Goal: Task Accomplishment & Management: Manage account settings

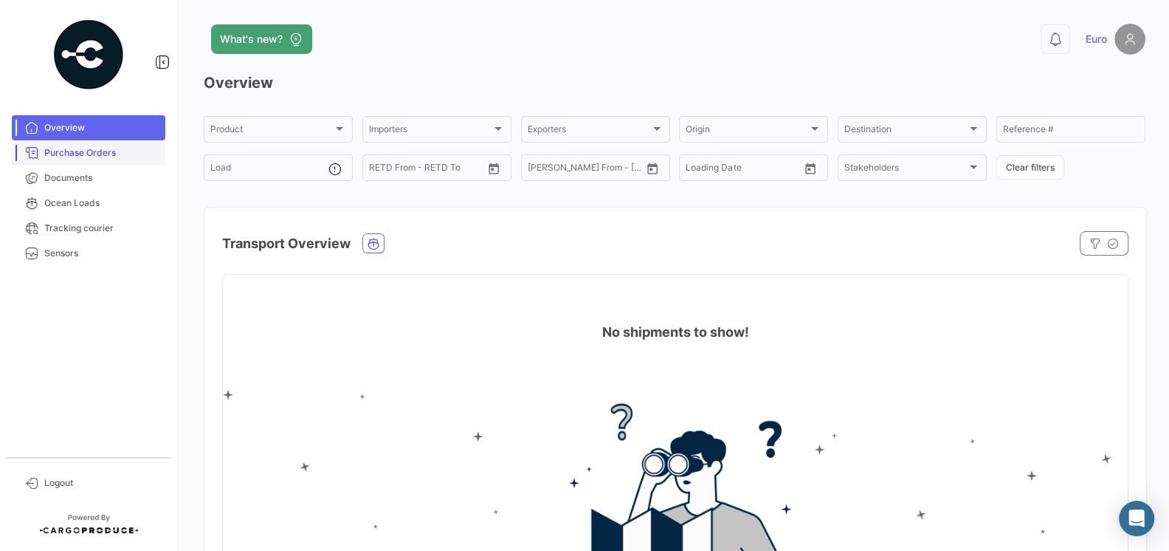
click at [117, 151] on span "Purchase Orders" at bounding box center [101, 152] width 115 height 13
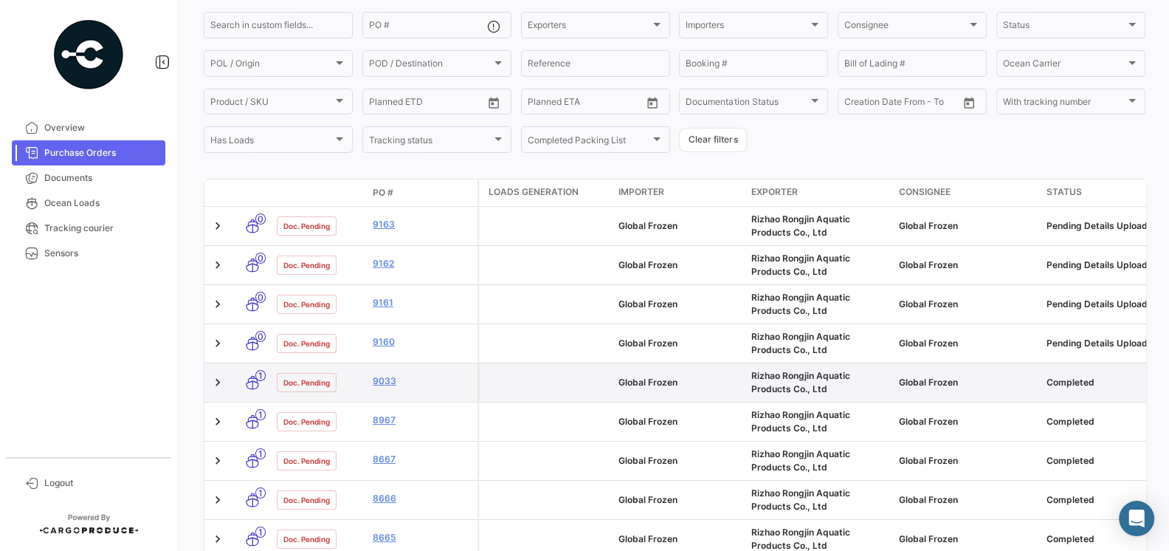
scroll to position [123, 0]
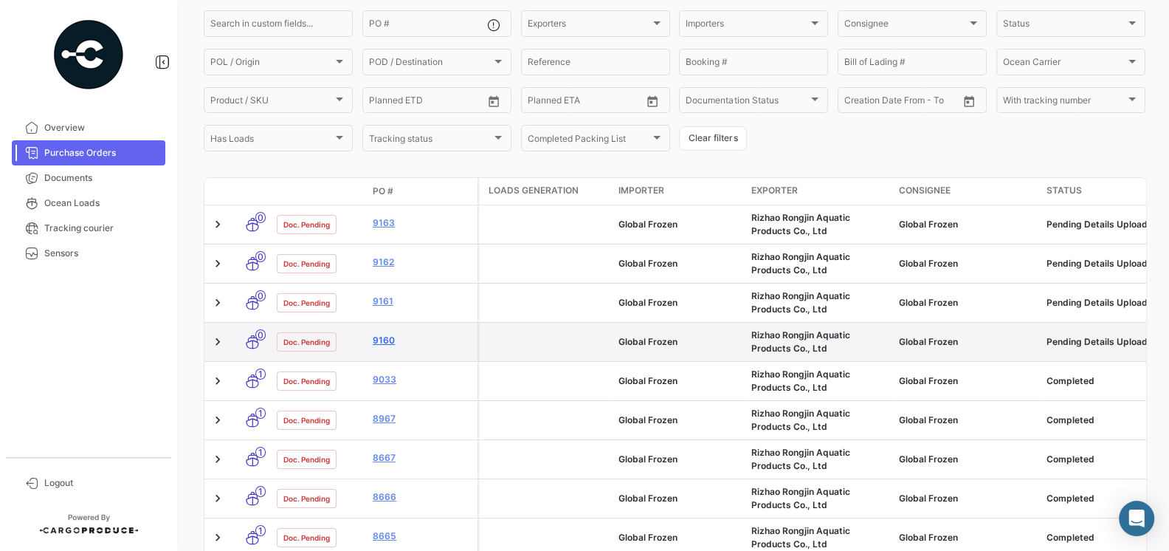
click at [387, 338] on link "9160" at bounding box center [422, 340] width 99 height 13
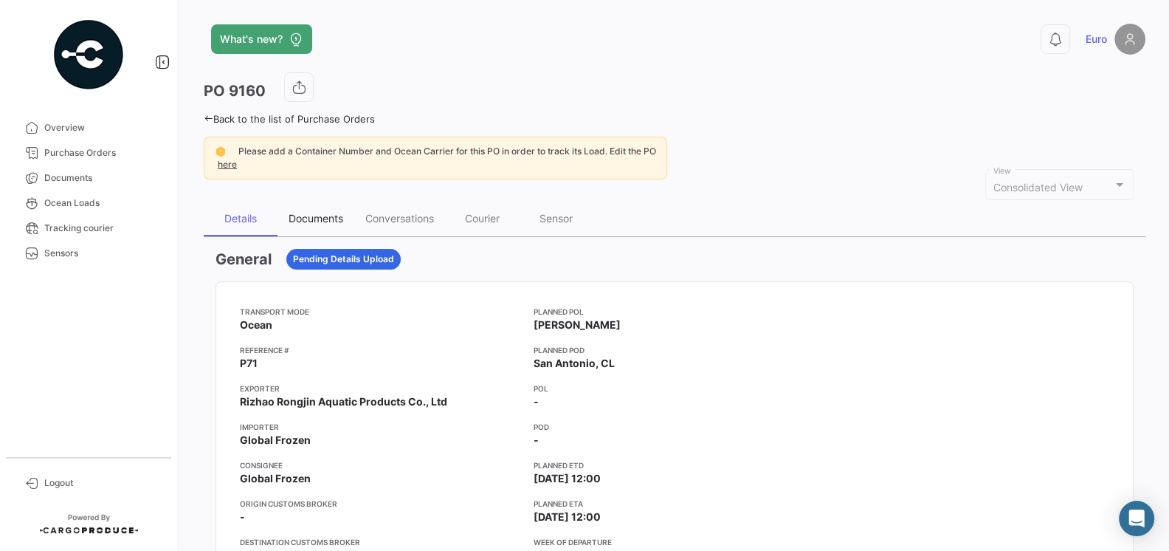
click at [308, 221] on div "Documents" at bounding box center [316, 218] width 55 height 13
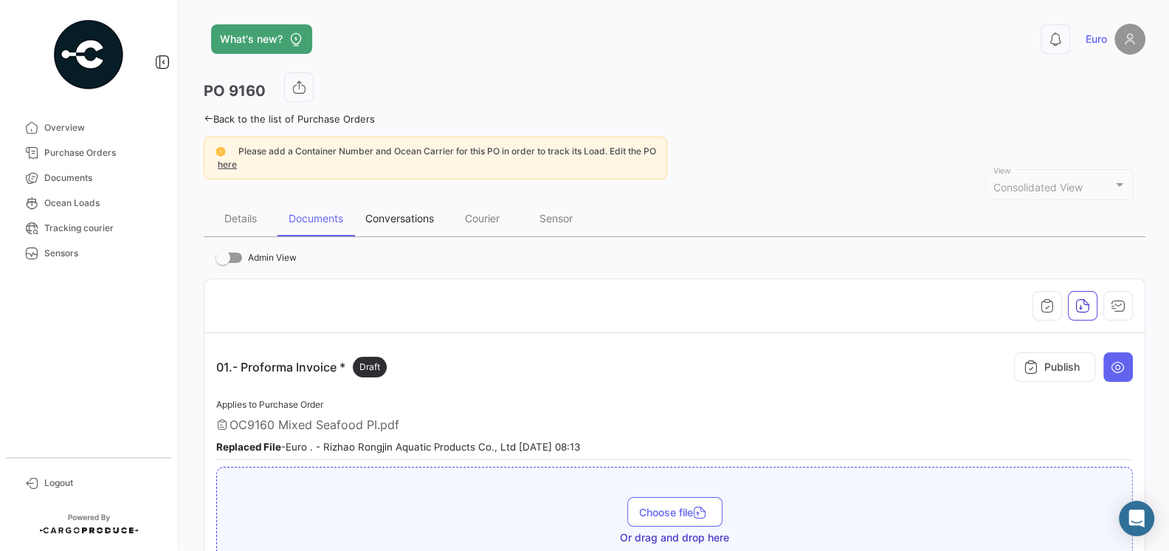
click at [410, 221] on div "Conversations" at bounding box center [399, 218] width 69 height 13
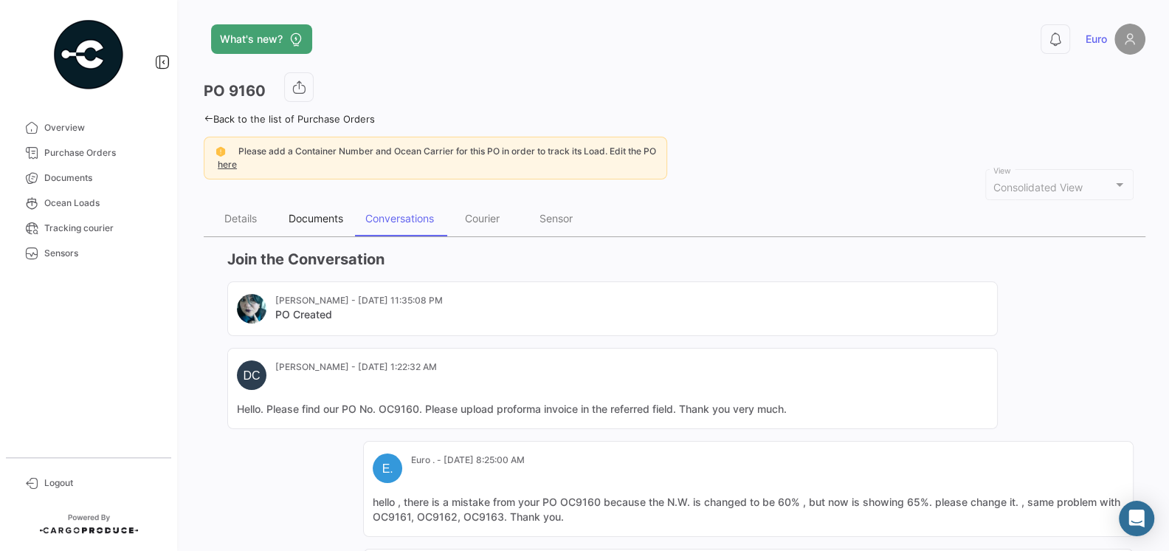
click at [313, 222] on div "Documents" at bounding box center [316, 218] width 55 height 13
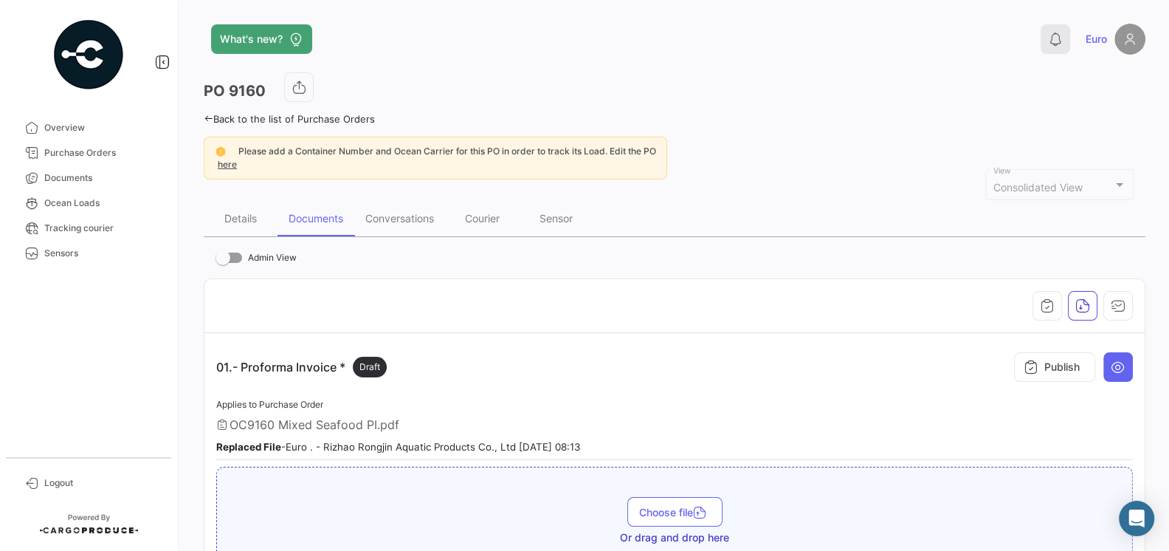
click at [1052, 44] on icon at bounding box center [1055, 39] width 15 height 15
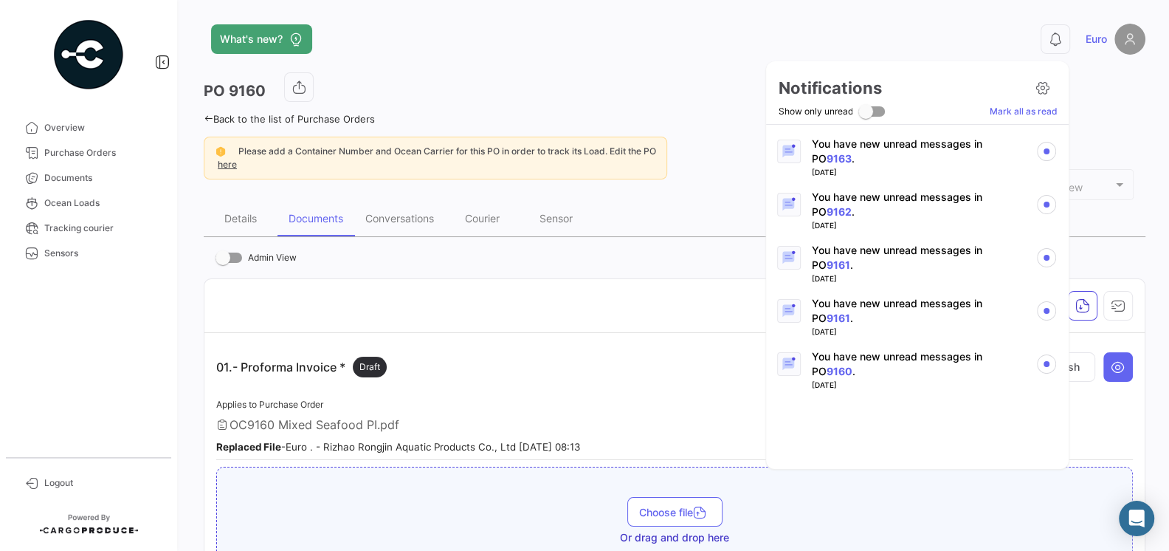
click at [872, 116] on span at bounding box center [865, 111] width 15 height 15
click at [866, 117] on input "Show only unread" at bounding box center [865, 117] width 1 height 1
checkbox input "true"
click at [1036, 94] on icon at bounding box center [1042, 87] width 15 height 15
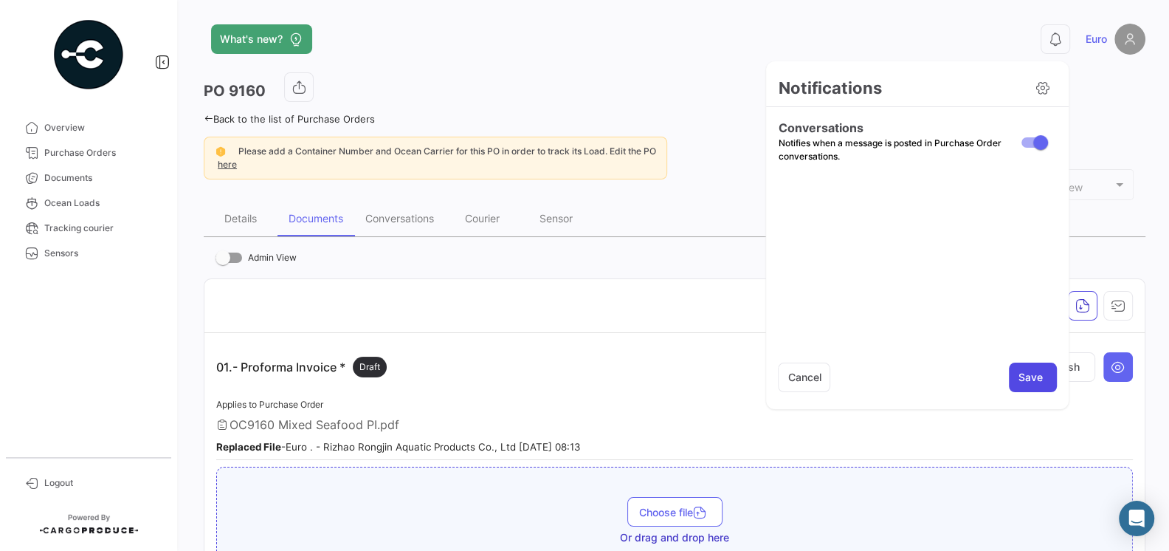
click at [1041, 382] on button "Save" at bounding box center [1033, 377] width 48 height 30
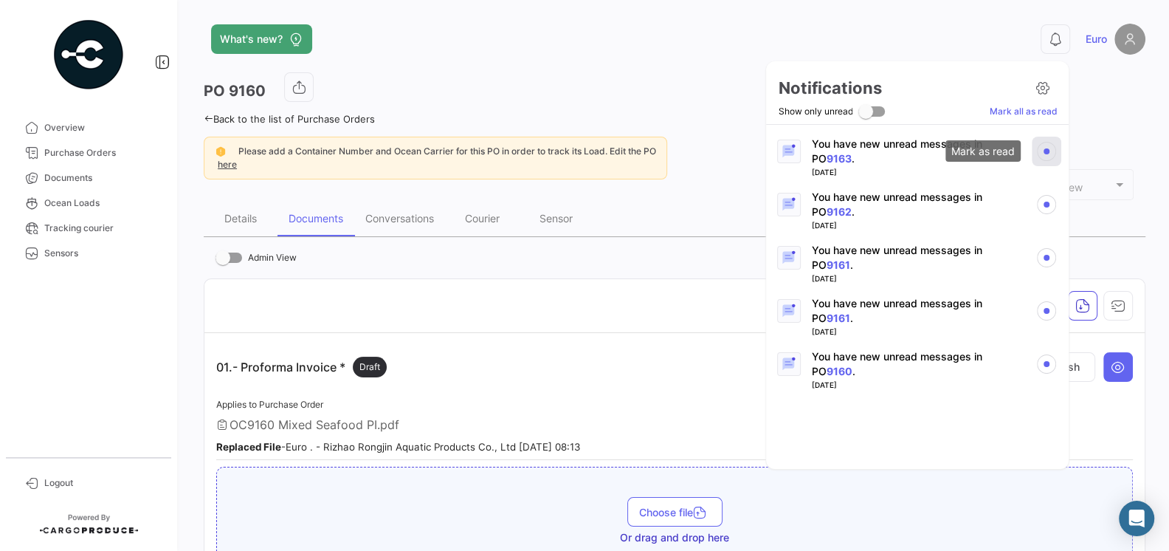
click at [1051, 147] on img at bounding box center [1046, 151] width 19 height 19
click at [1045, 201] on img at bounding box center [1046, 204] width 19 height 19
click at [1045, 251] on img at bounding box center [1046, 257] width 19 height 19
click at [1047, 317] on img at bounding box center [1046, 310] width 19 height 19
click at [1046, 365] on img at bounding box center [1046, 363] width 19 height 19
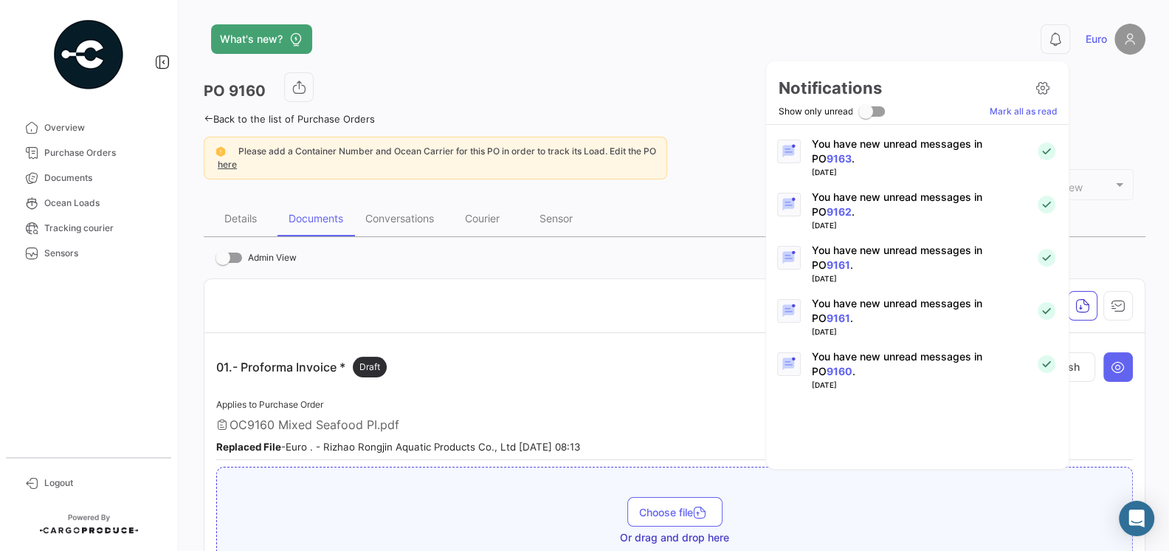
click at [77, 160] on div at bounding box center [584, 275] width 1169 height 551
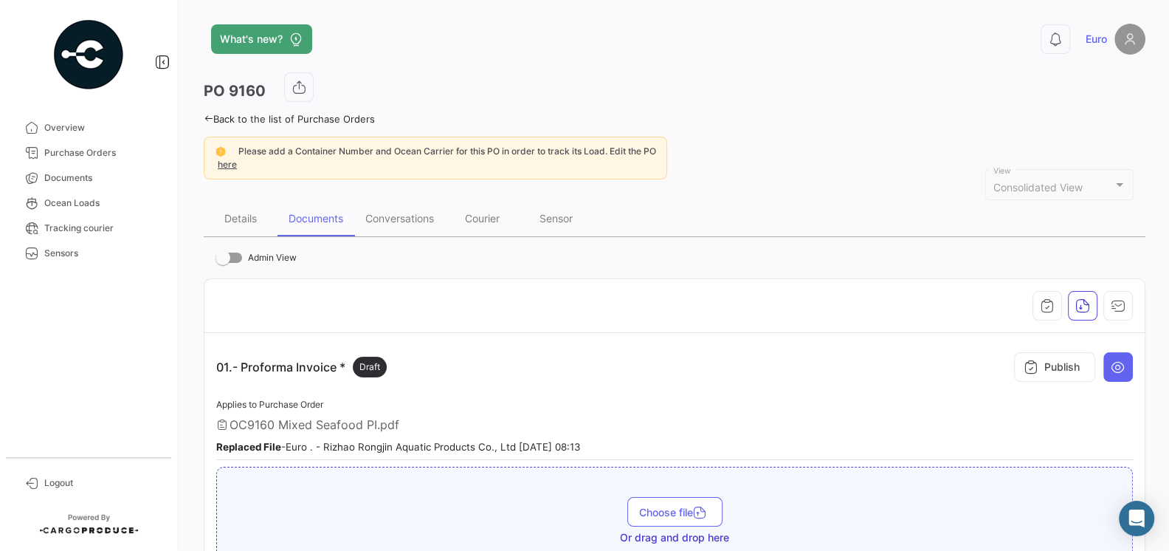
click at [77, 160] on link "Purchase Orders" at bounding box center [89, 152] width 154 height 25
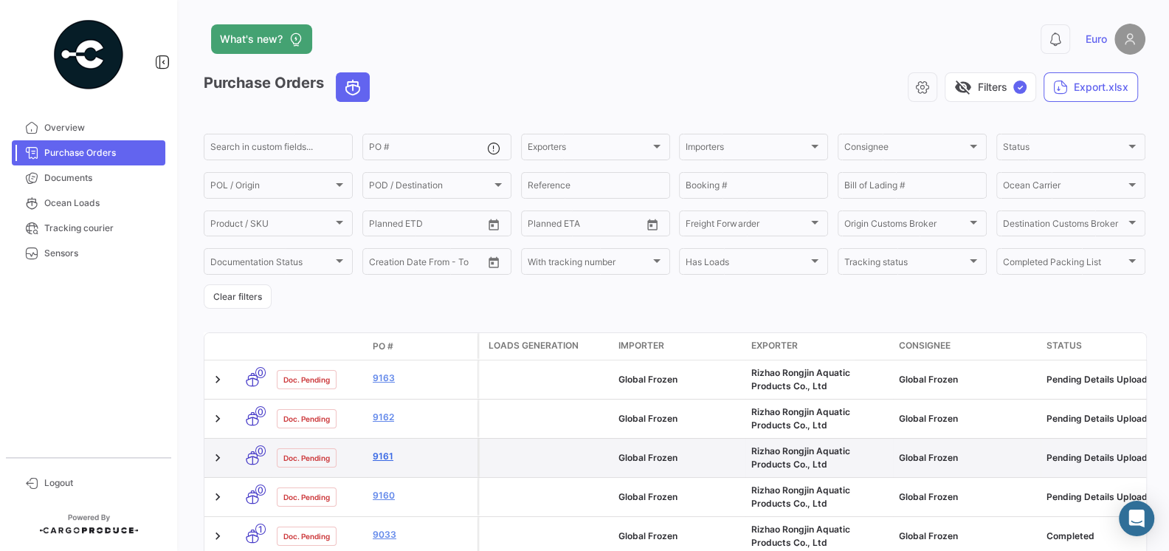
click at [387, 456] on link "9161" at bounding box center [422, 455] width 99 height 13
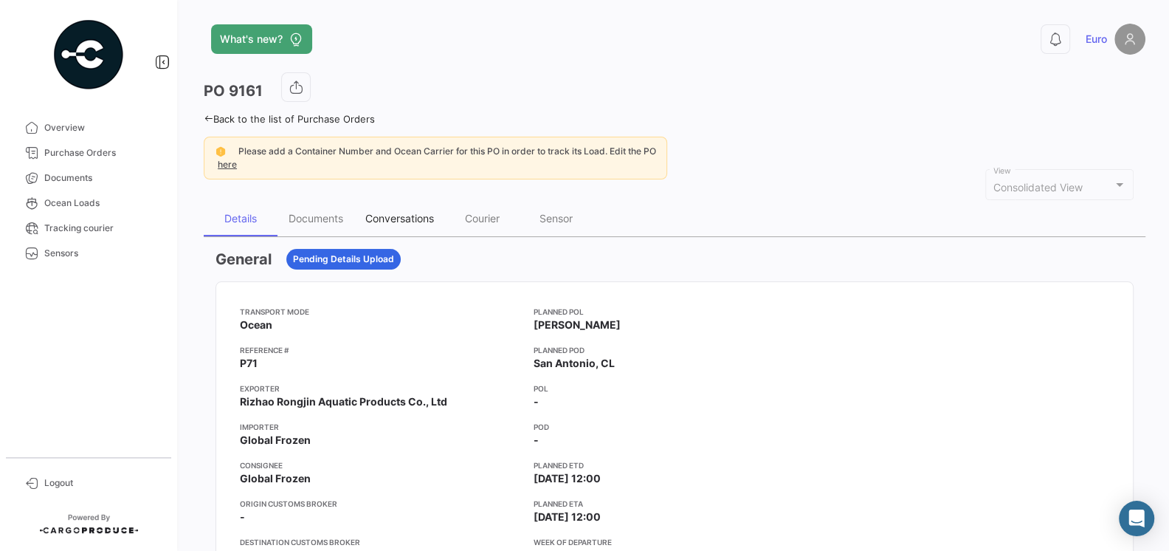
click at [390, 220] on div "Conversations" at bounding box center [399, 218] width 69 height 13
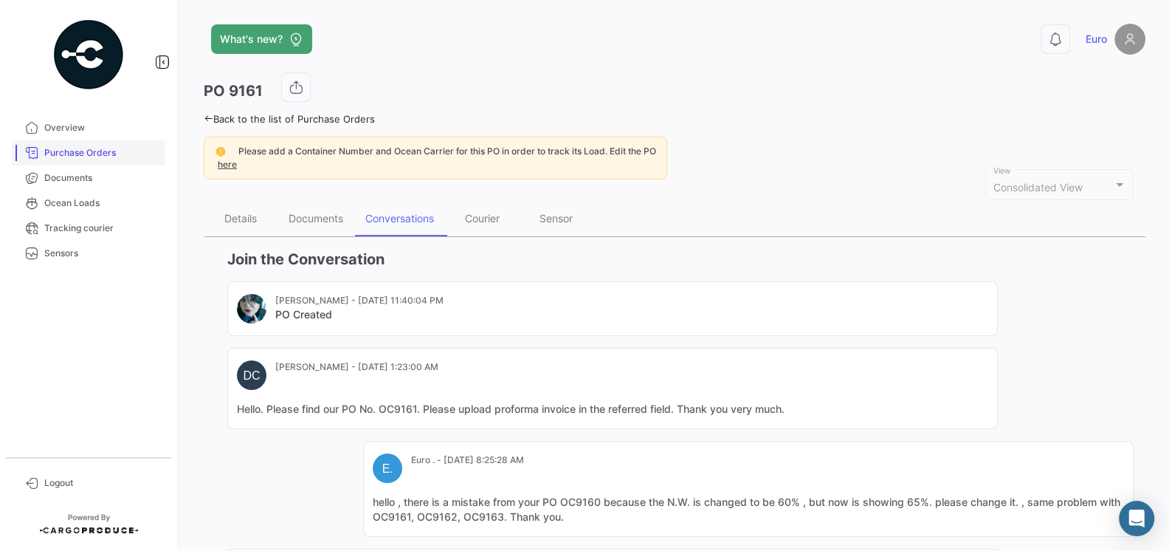
click at [100, 159] on span "Purchase Orders" at bounding box center [101, 152] width 115 height 13
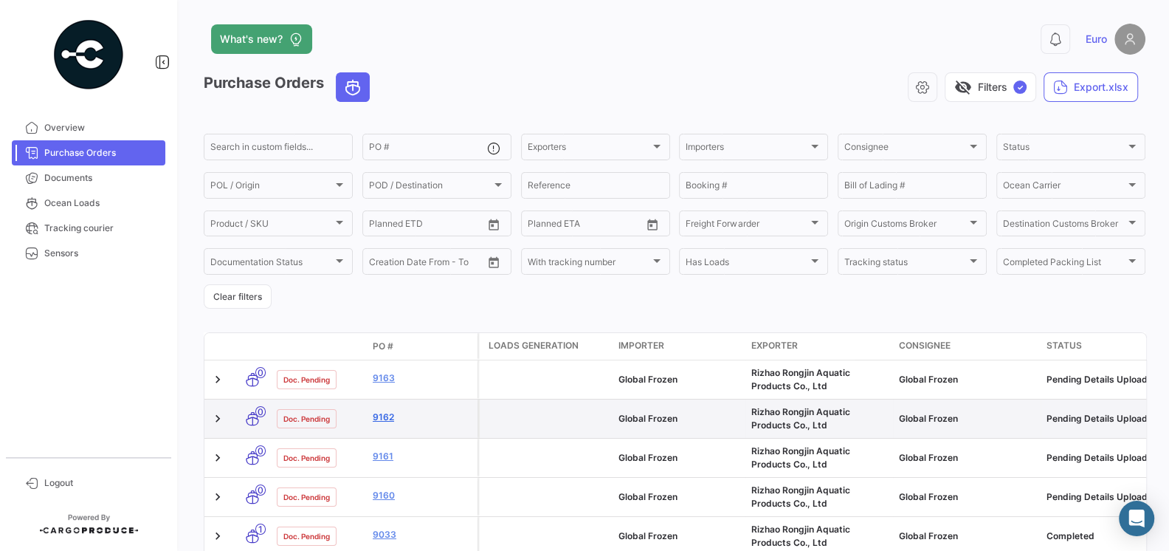
click at [379, 415] on link "9162" at bounding box center [422, 416] width 99 height 13
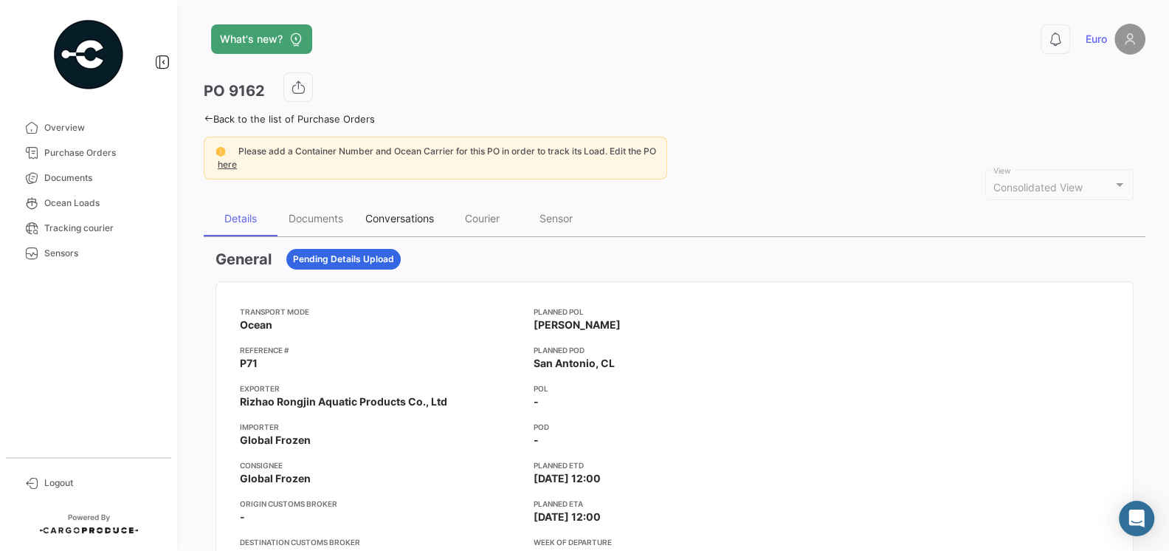
click at [413, 221] on div "Conversations" at bounding box center [399, 218] width 69 height 13
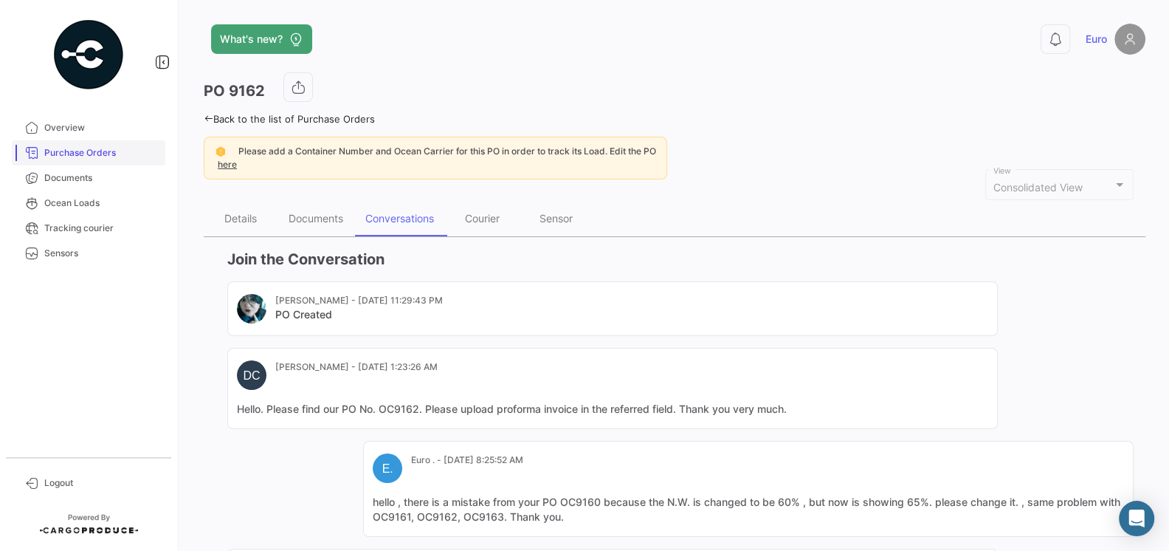
click at [102, 160] on link "Purchase Orders" at bounding box center [89, 152] width 154 height 25
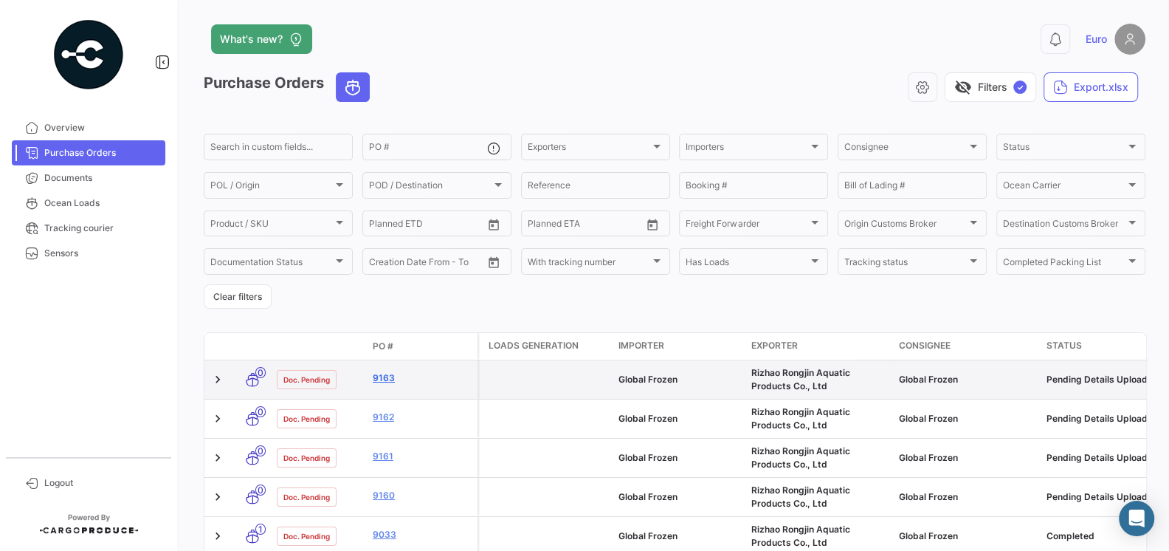
click at [382, 379] on link "9163" at bounding box center [422, 377] width 99 height 13
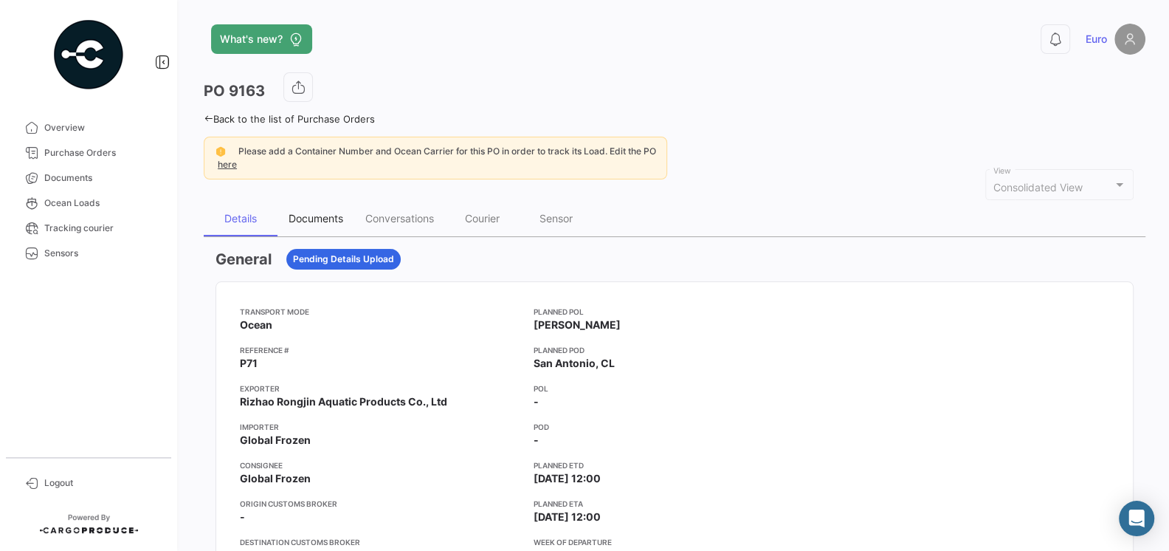
click at [318, 213] on div "Documents" at bounding box center [316, 218] width 55 height 13
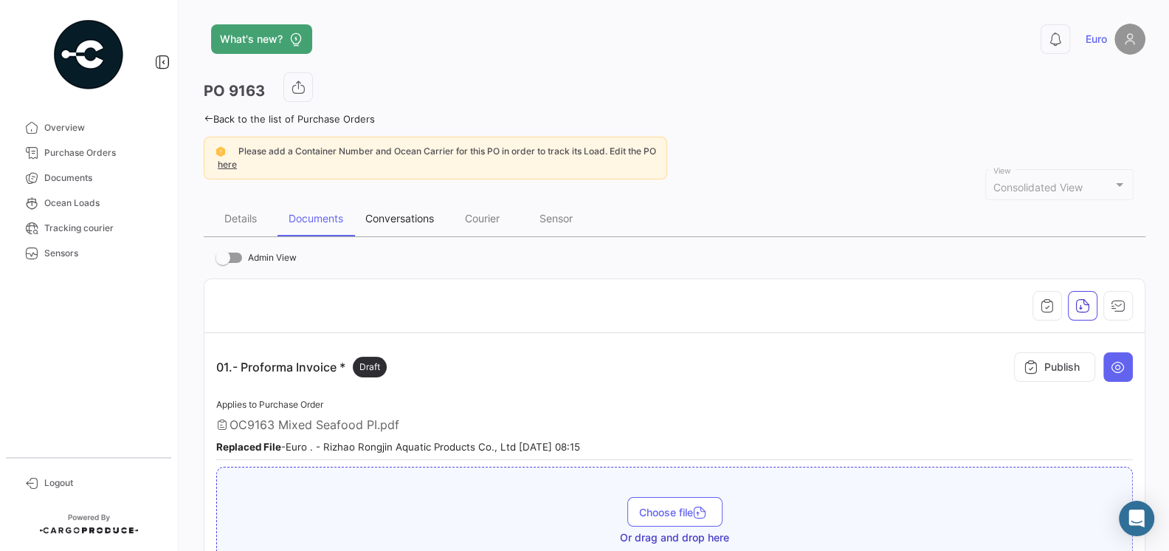
click at [382, 223] on div "Conversations" at bounding box center [399, 218] width 91 height 35
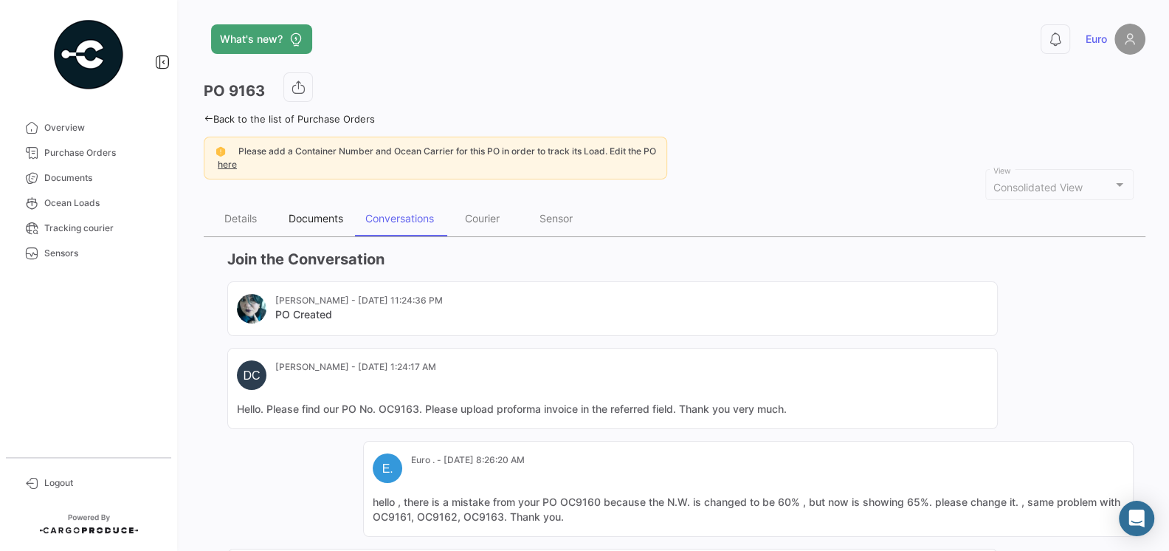
click at [306, 221] on div "Documents" at bounding box center [316, 218] width 55 height 13
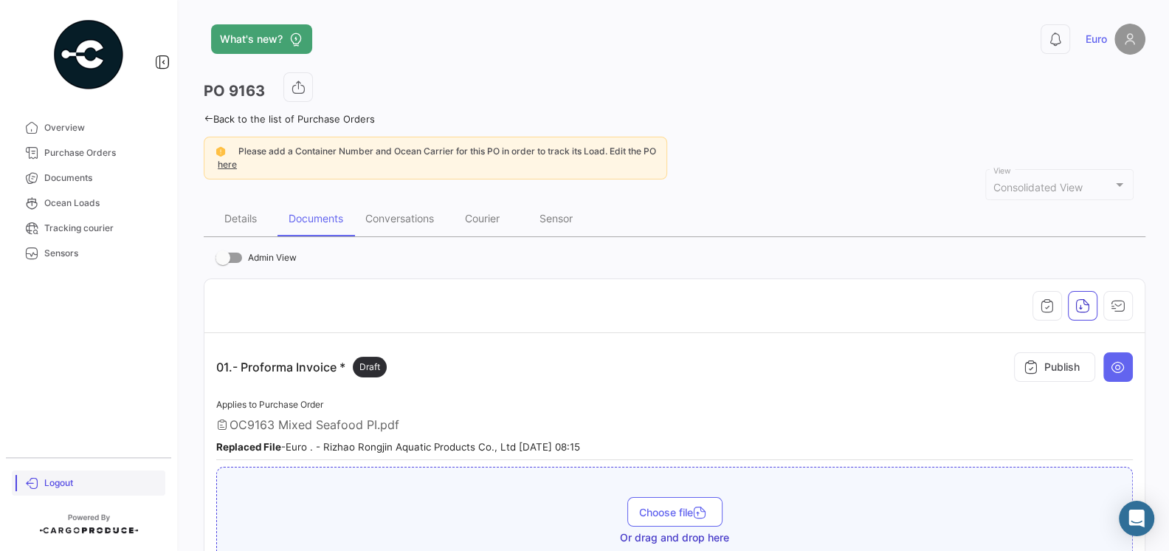
click at [62, 490] on link "Logout" at bounding box center [89, 482] width 154 height 25
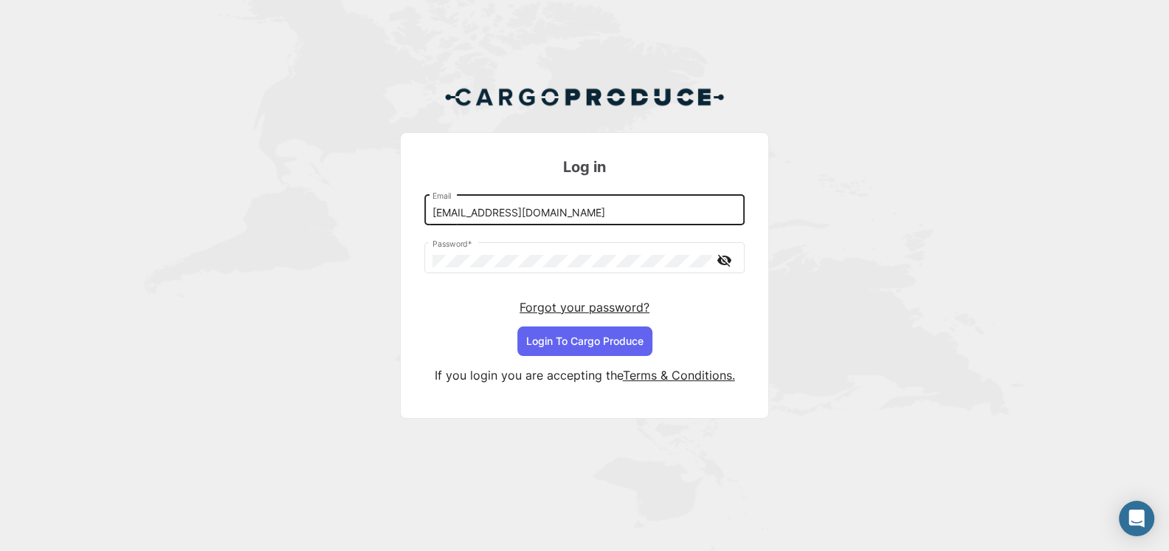
click at [508, 218] on input "[EMAIL_ADDRESS][DOMAIN_NAME]" at bounding box center [585, 213] width 305 height 13
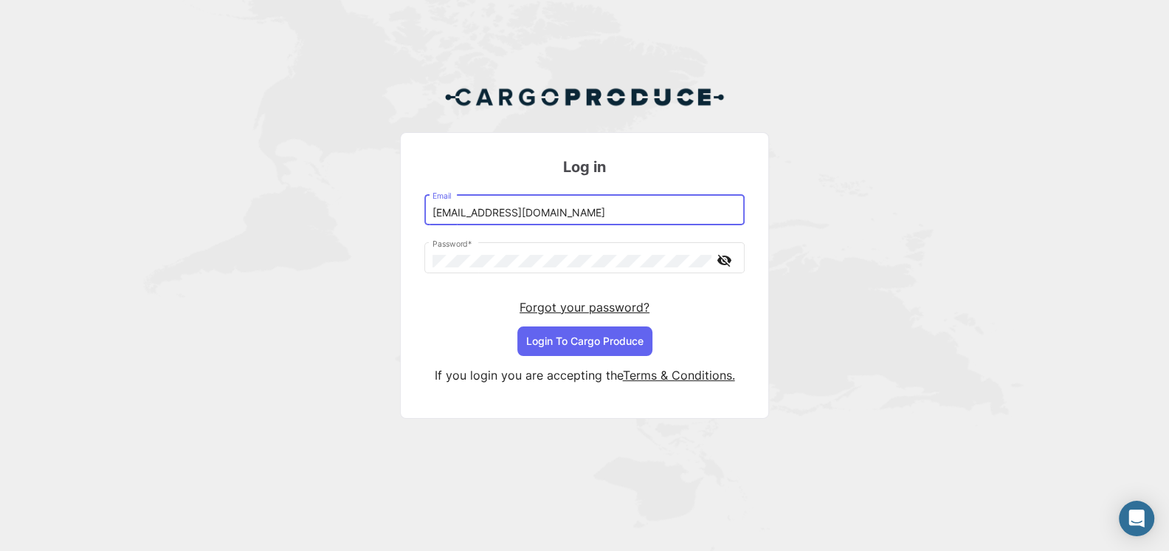
type input "[EMAIL_ADDRESS][DOMAIN_NAME]"
click at [585, 339] on button "Login To Cargo Produce" at bounding box center [584, 341] width 135 height 30
